Goal: Find specific page/section: Find specific page/section

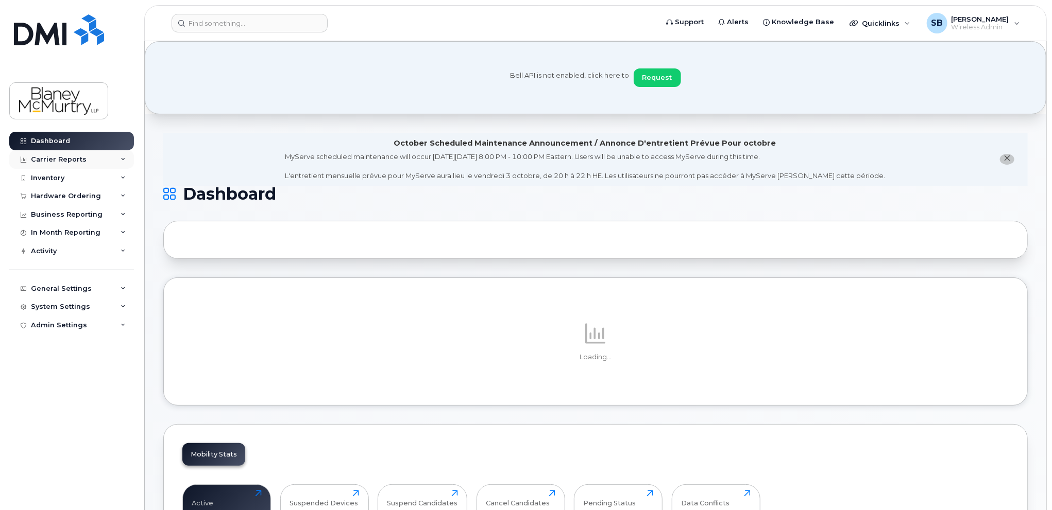
click at [68, 158] on div "Carrier Reports" at bounding box center [59, 160] width 56 height 8
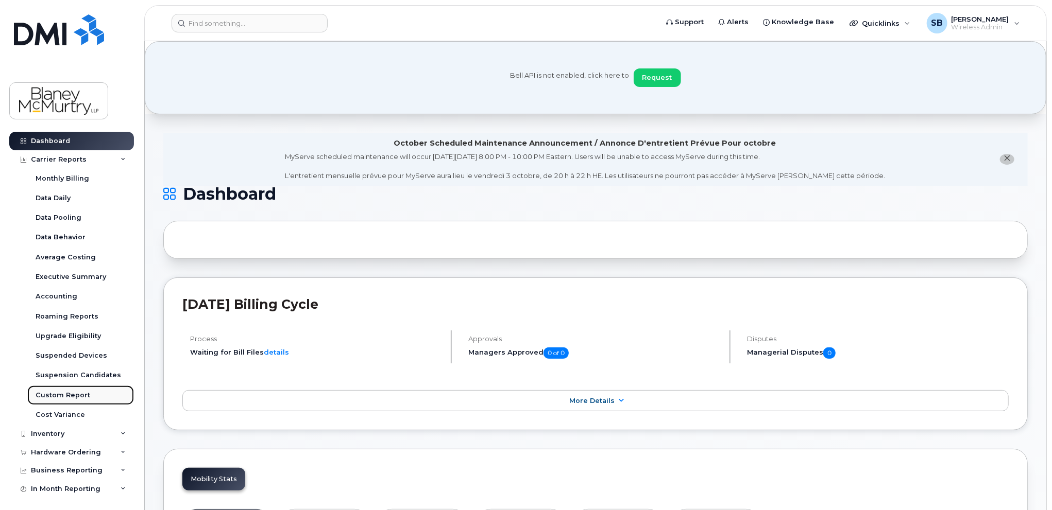
click at [66, 392] on div "Custom Report" at bounding box center [63, 395] width 55 height 9
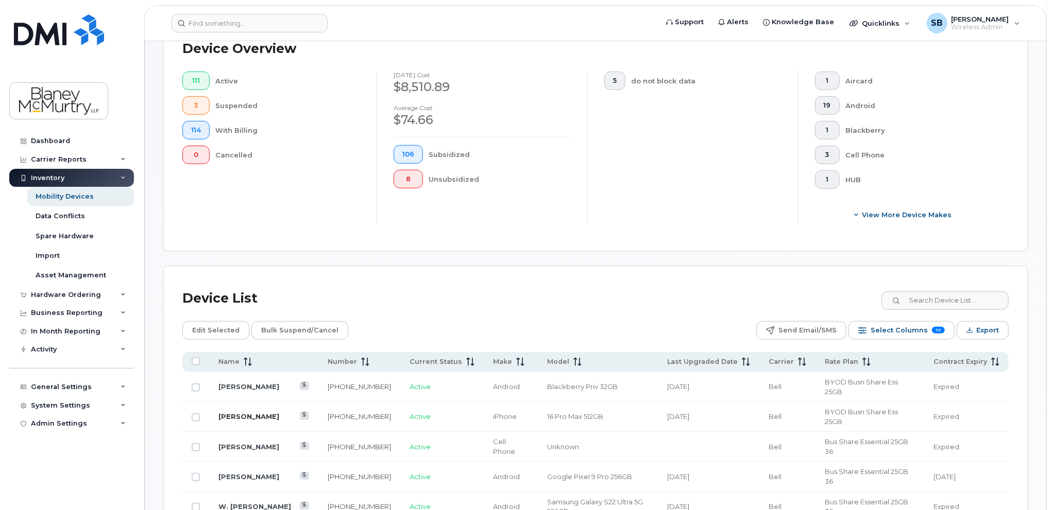
scroll to position [360, 0]
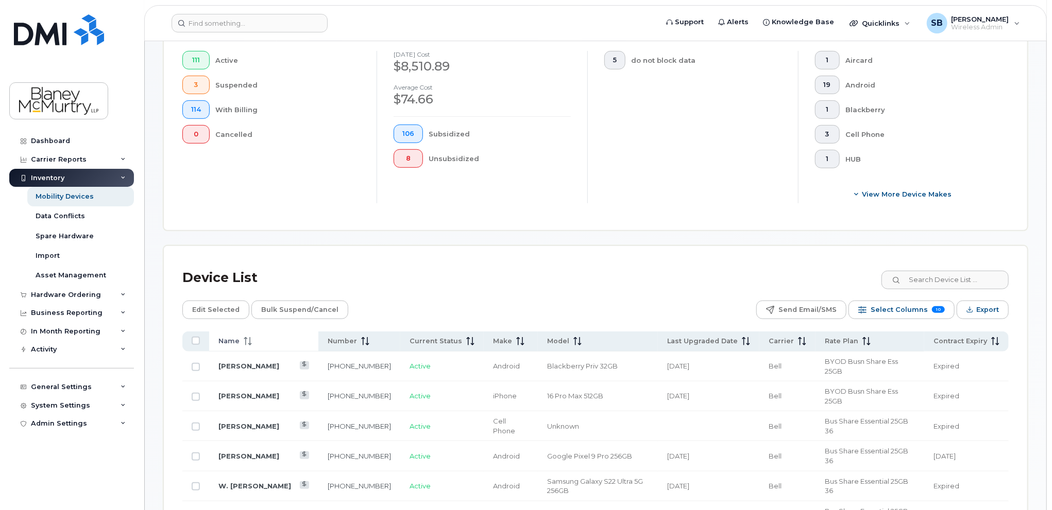
click at [245, 339] on icon at bounding box center [245, 341] width 1 height 8
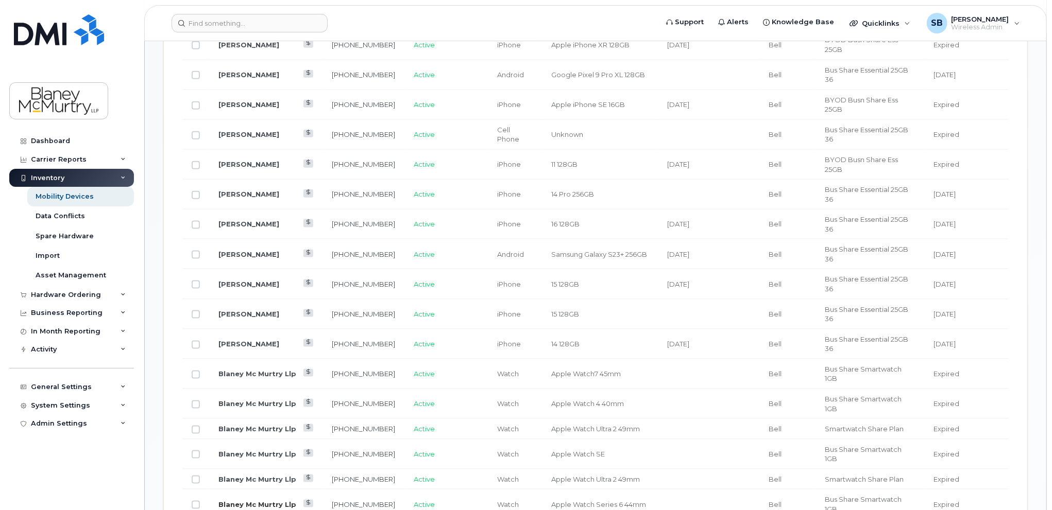
scroll to position [772, 0]
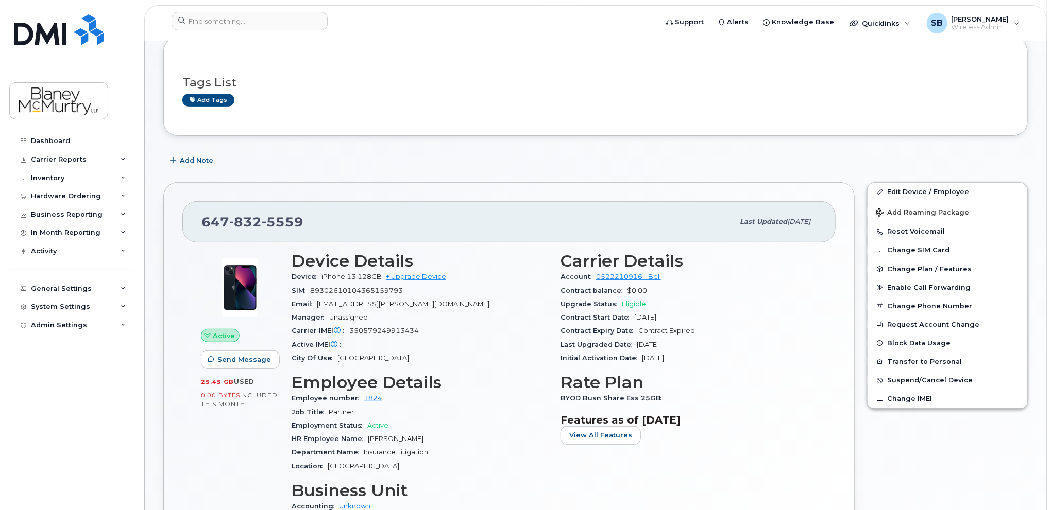
scroll to position [206, 0]
